Goal: Task Accomplishment & Management: Manage account settings

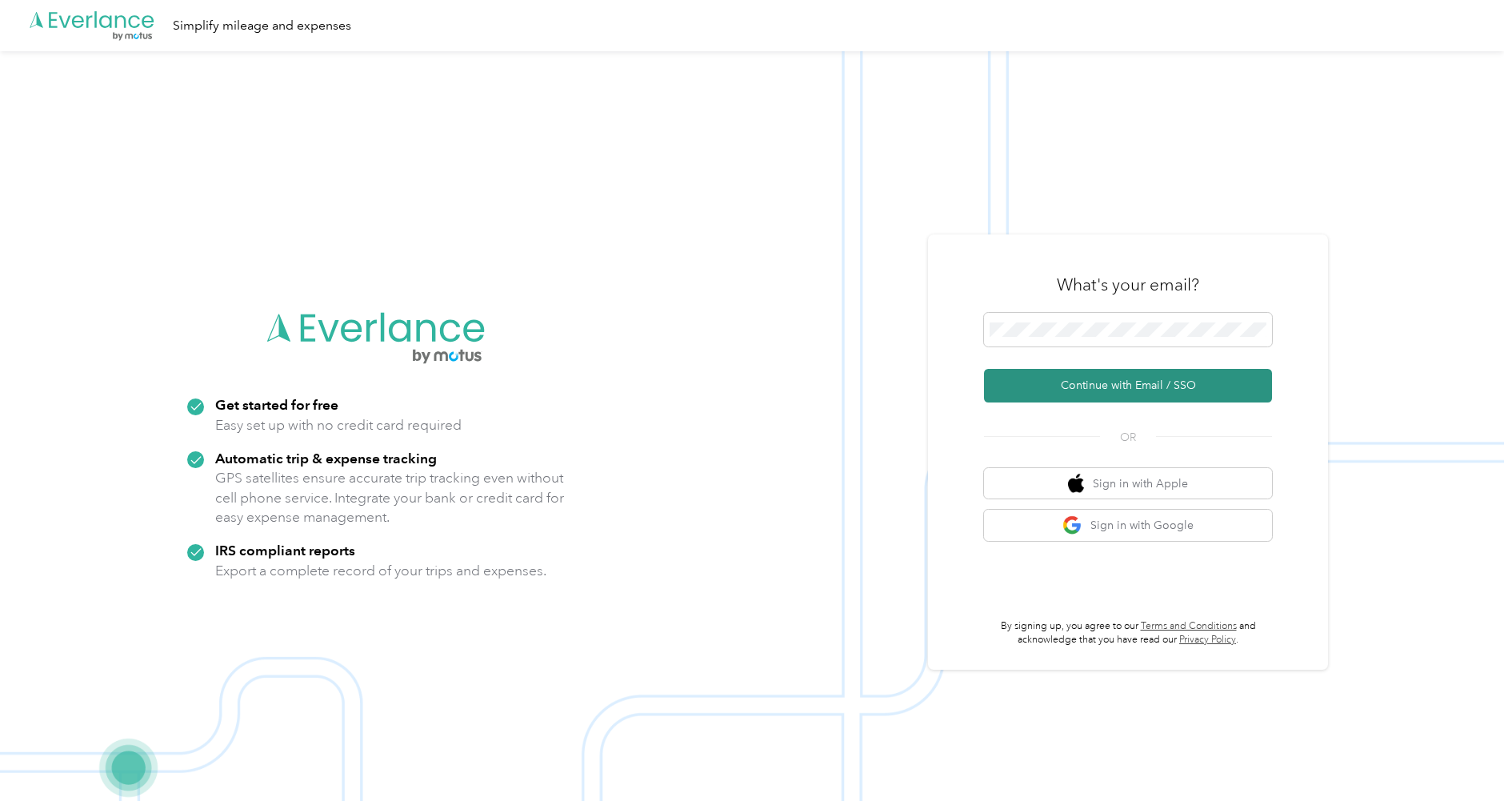
click at [1142, 371] on button "Continue with Email / SSO" at bounding box center [1128, 386] width 288 height 34
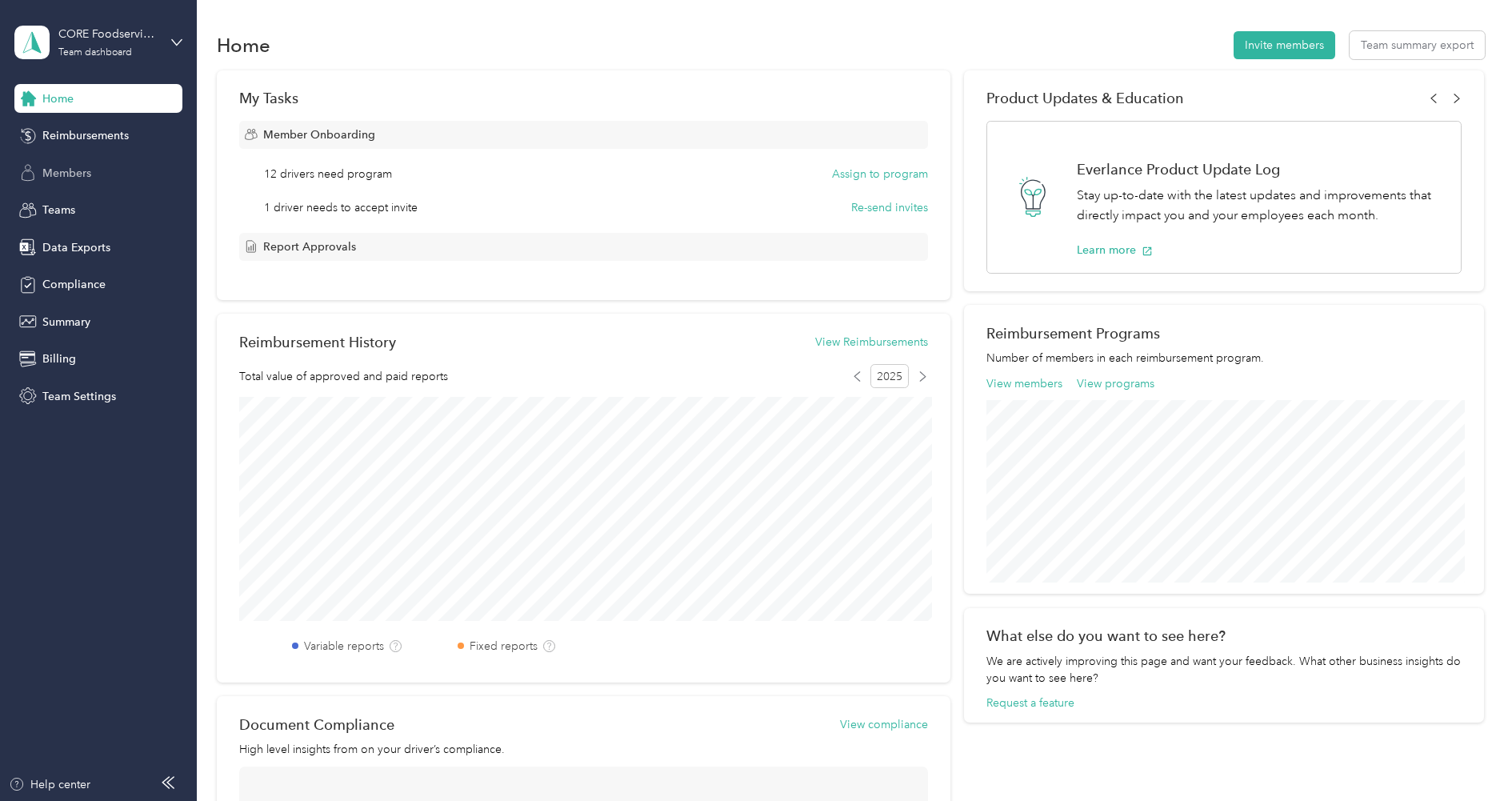
click at [80, 172] on span "Members" at bounding box center [67, 173] width 49 height 17
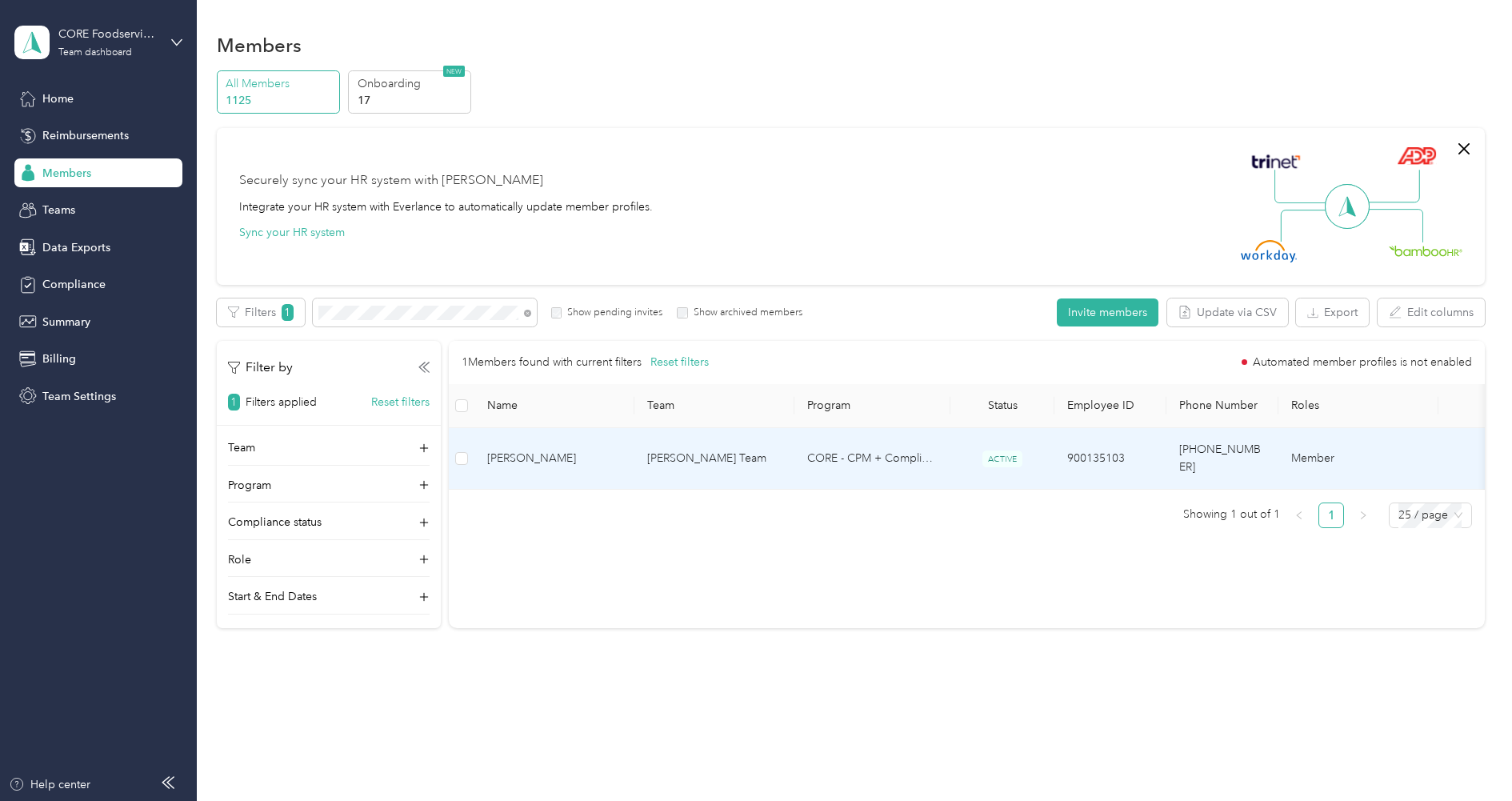
click at [545, 450] on span "[PERSON_NAME]" at bounding box center [554, 459] width 134 height 18
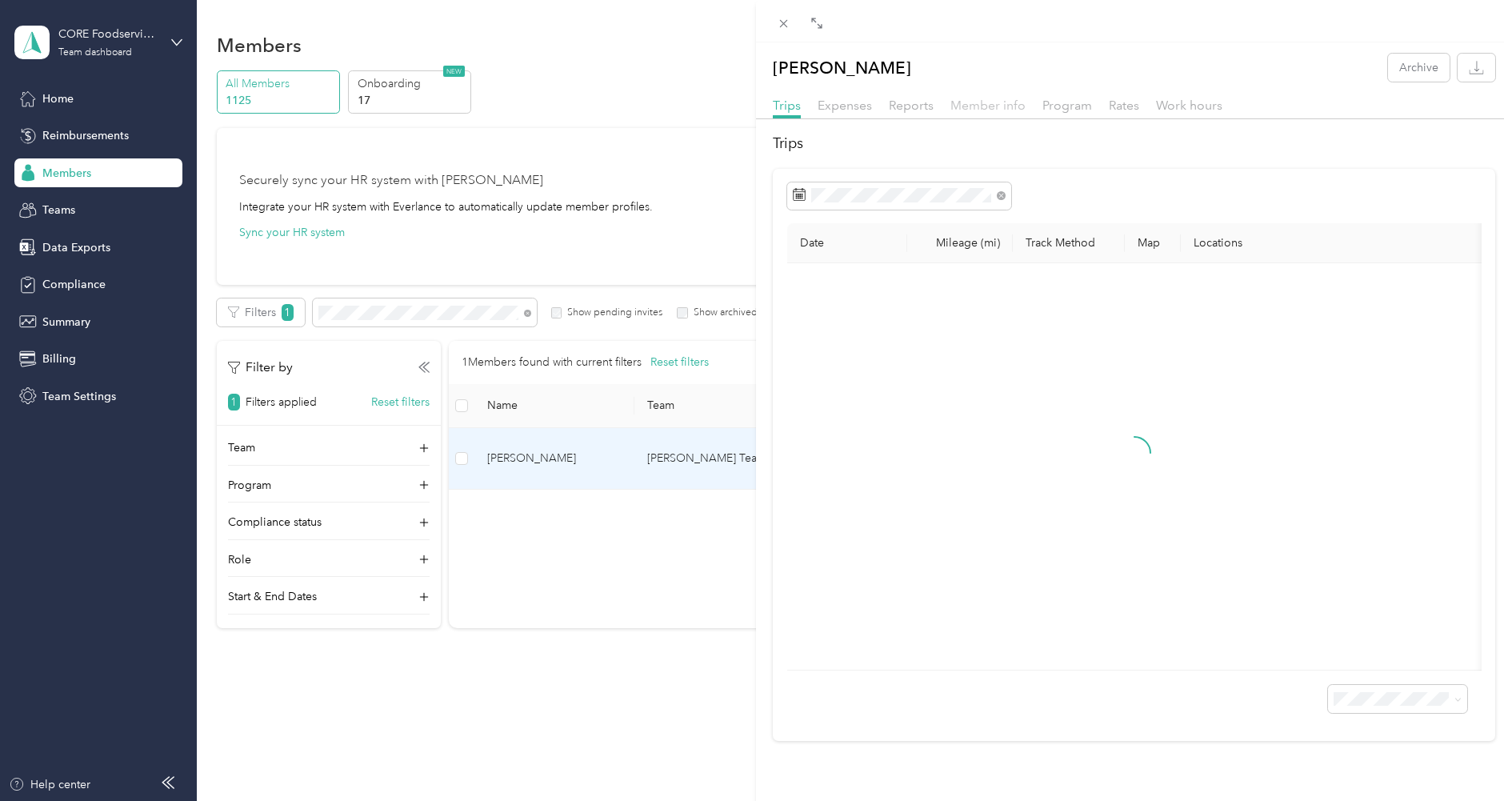
click at [960, 108] on span "Member info" at bounding box center [988, 105] width 75 height 15
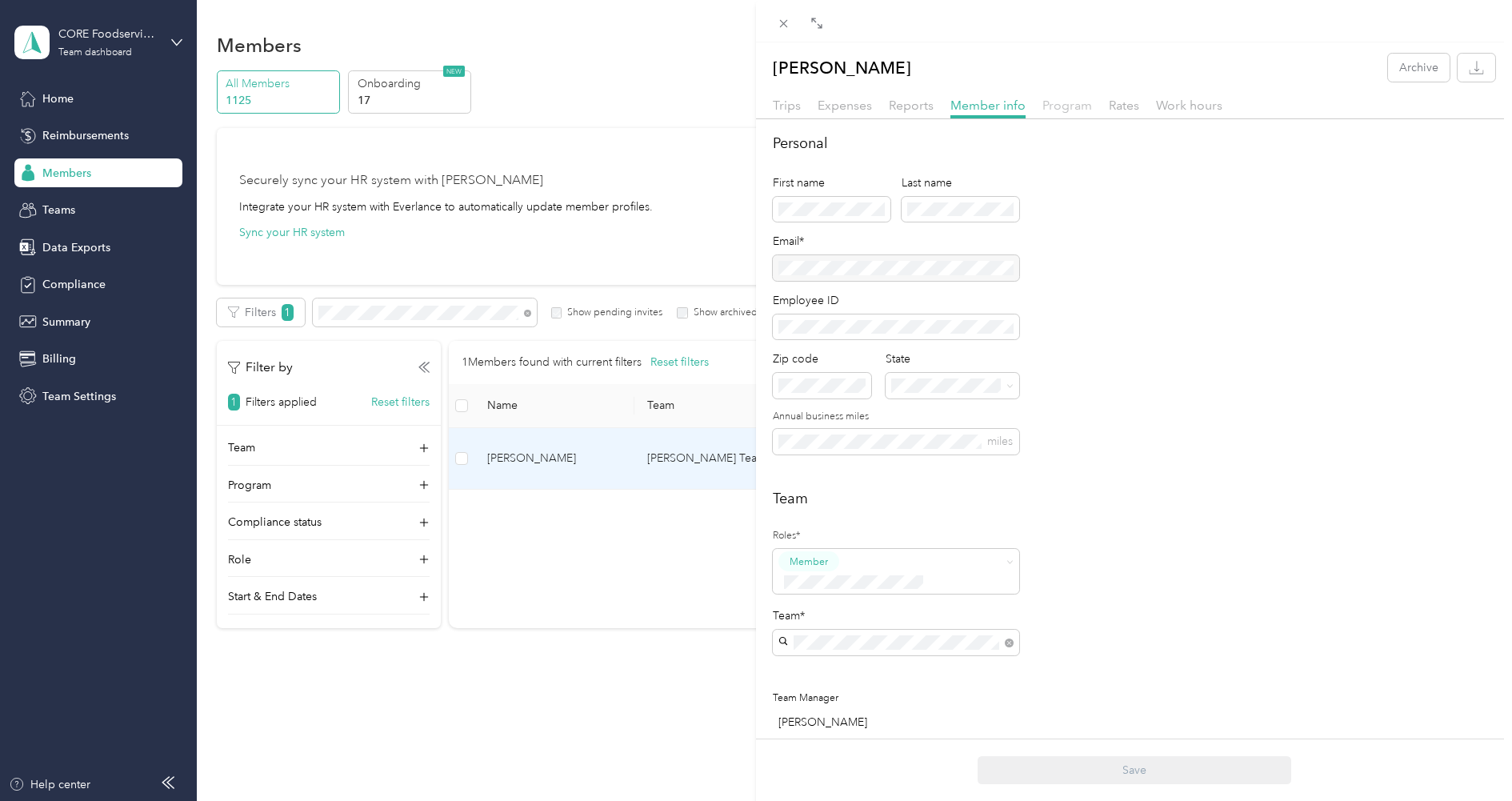
click at [1066, 109] on span "Program" at bounding box center [1068, 105] width 50 height 15
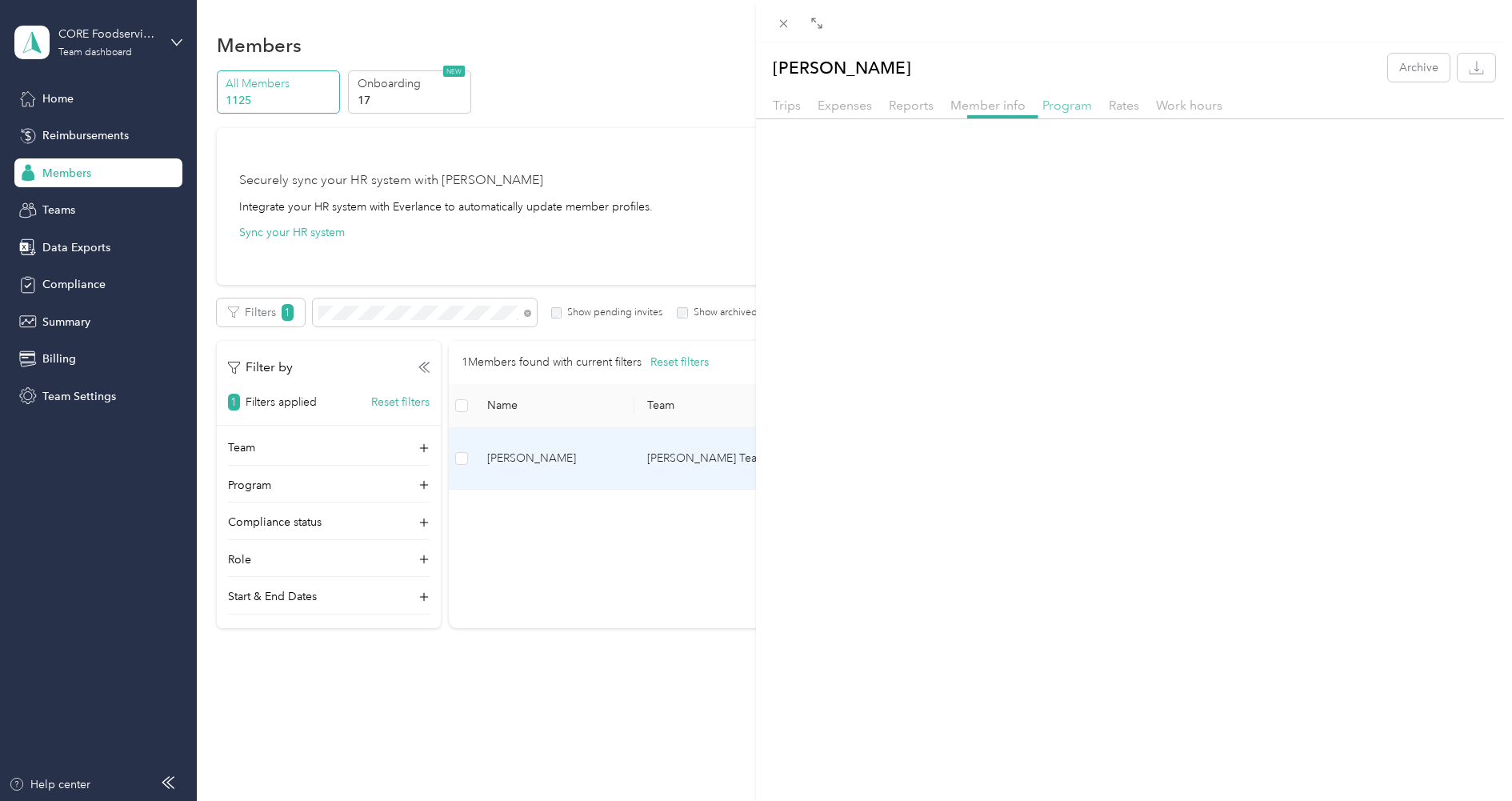
click at [1066, 109] on span "Program" at bounding box center [1068, 105] width 50 height 15
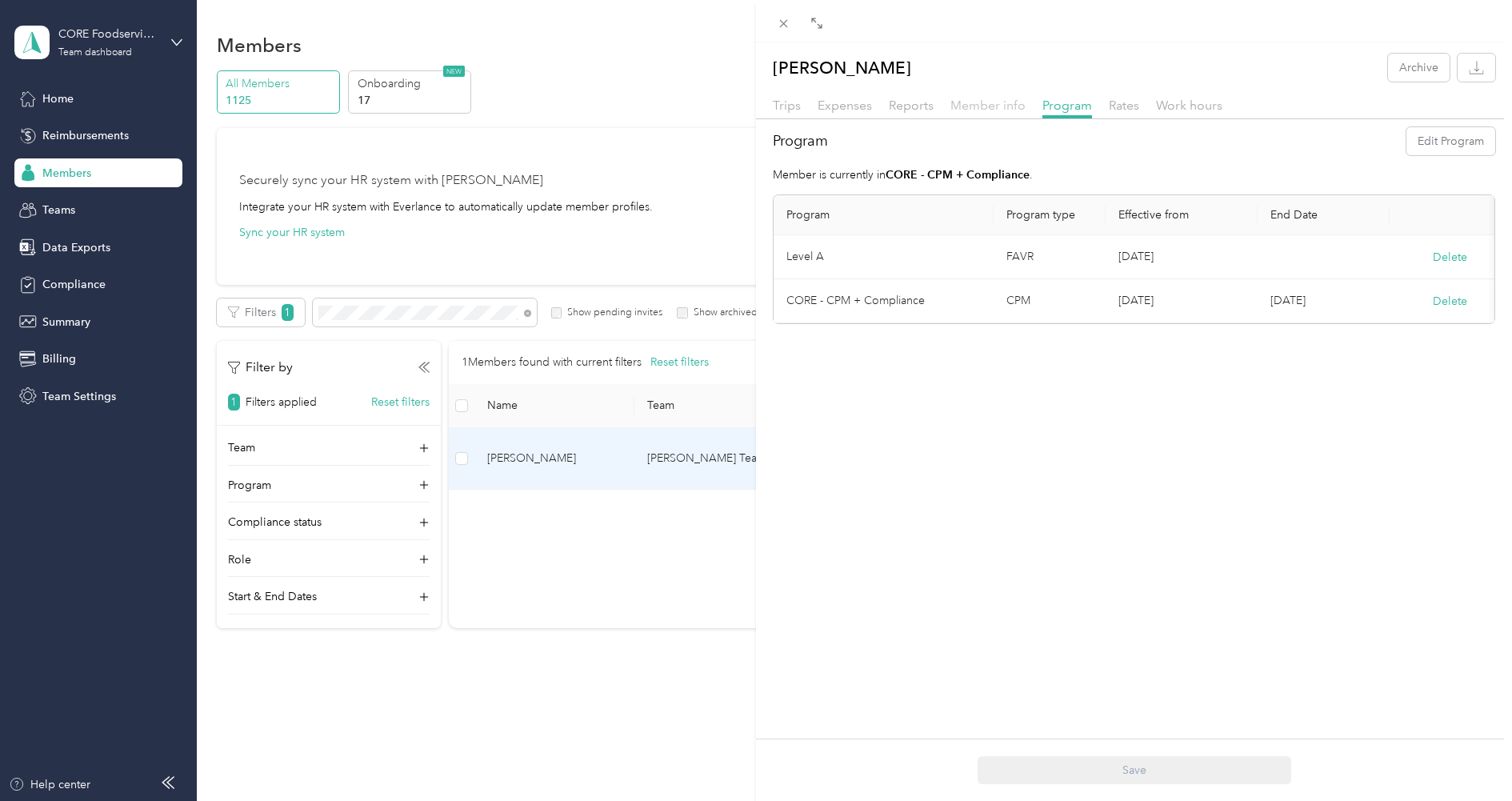
click at [978, 109] on span "Member info" at bounding box center [988, 105] width 75 height 15
